Goal: Task Accomplishment & Management: Manage account settings

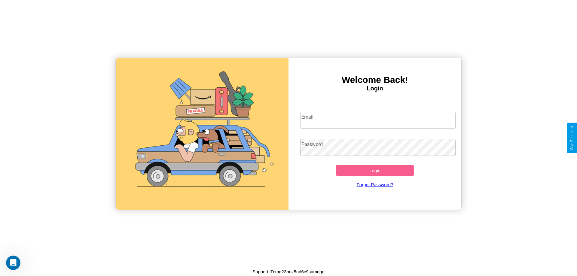
click at [378, 120] on input "Email" at bounding box center [378, 120] width 156 height 17
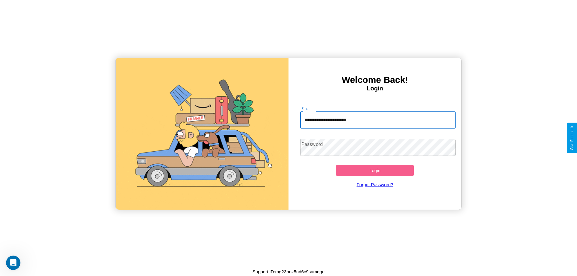
type input "**********"
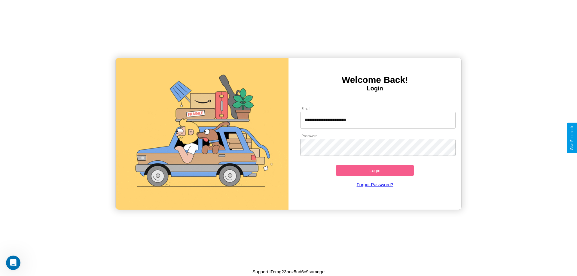
click at [375, 170] on button "Login" at bounding box center [375, 170] width 78 height 11
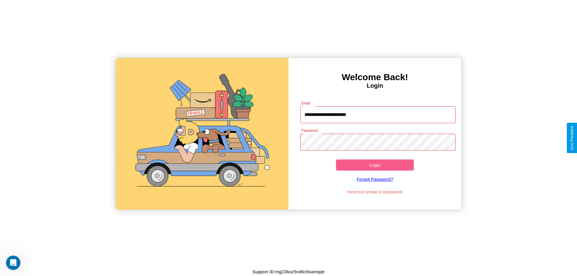
click at [375, 165] on button "Login" at bounding box center [375, 165] width 78 height 11
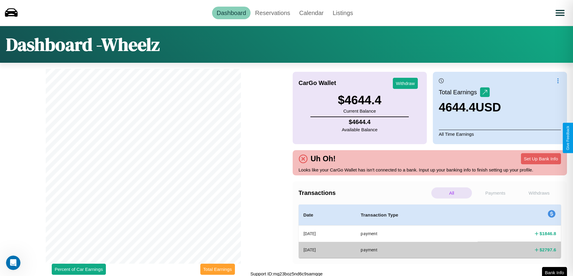
click at [217, 269] on button "Total Earnings" at bounding box center [217, 269] width 35 height 11
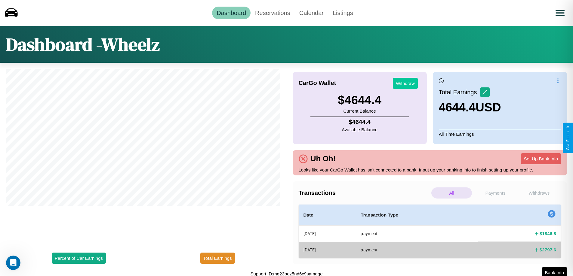
click at [405, 83] on button "Withdraw" at bounding box center [405, 83] width 25 height 11
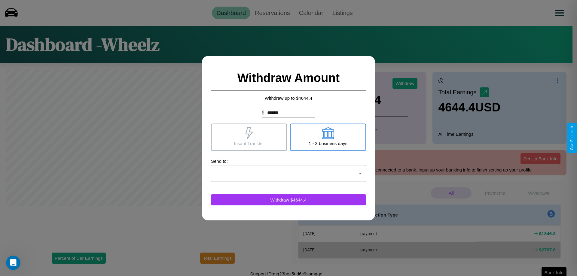
click at [328, 137] on icon at bounding box center [328, 133] width 12 height 12
click at [249, 137] on icon at bounding box center [249, 133] width 8 height 12
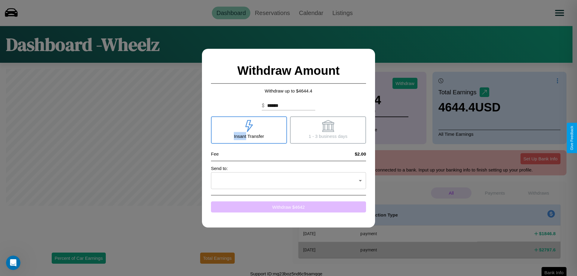
click at [289, 207] on button "Withdraw $ 4642" at bounding box center [288, 206] width 155 height 11
